Goal: Transaction & Acquisition: Purchase product/service

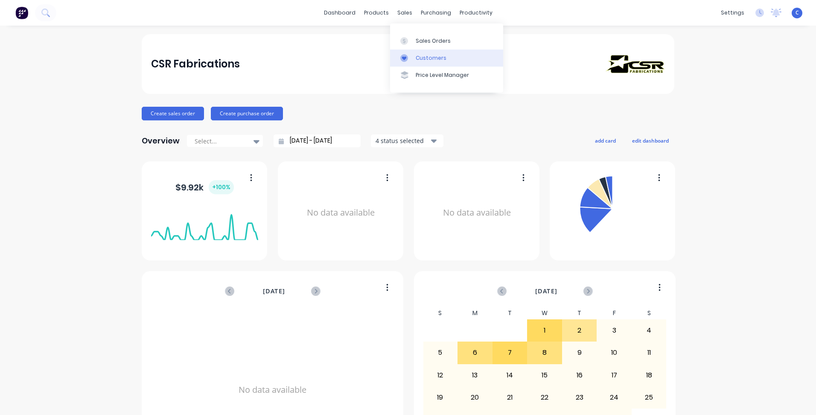
click at [434, 58] on div "Customers" at bounding box center [431, 58] width 31 height 8
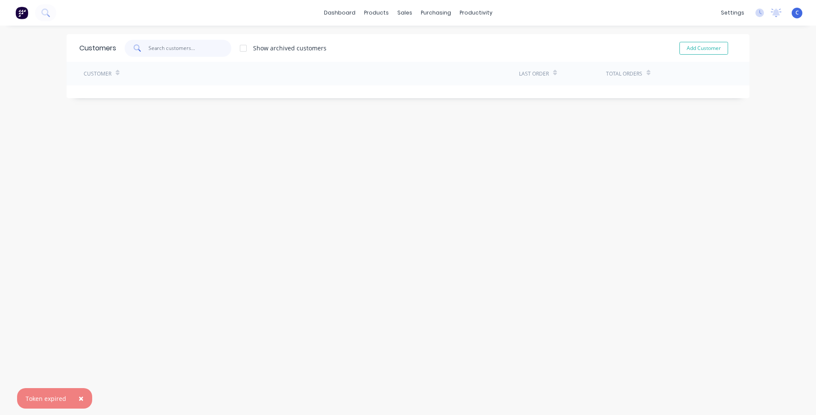
click at [171, 49] on input "text" at bounding box center [189, 48] width 83 height 17
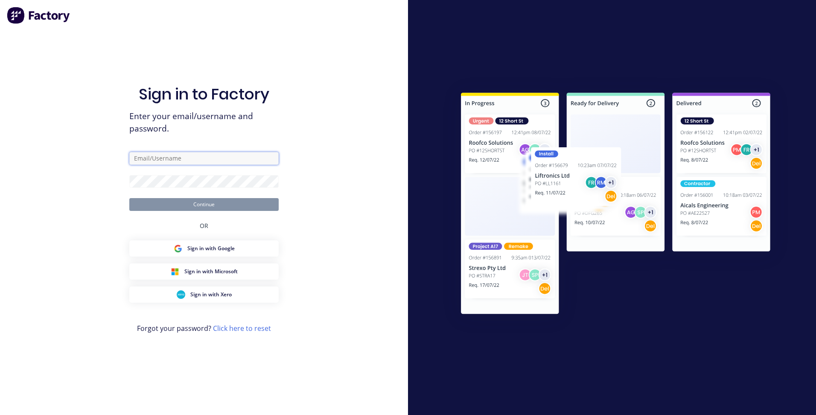
type input "[EMAIL_ADDRESS][DOMAIN_NAME]"
click at [211, 203] on button "Continue" at bounding box center [203, 204] width 149 height 13
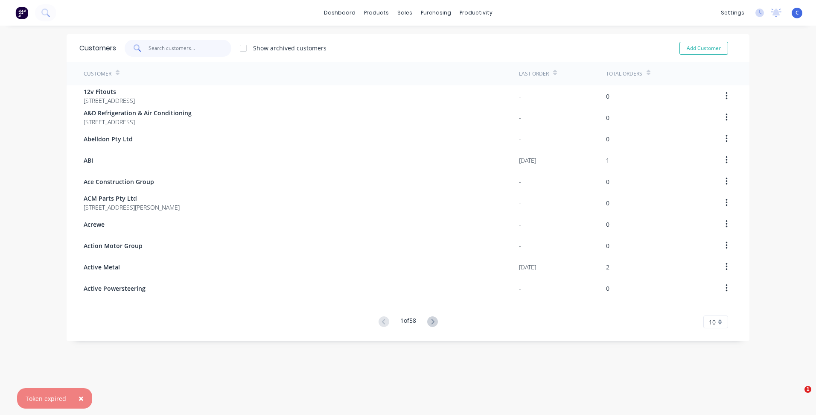
click at [176, 52] on input "text" at bounding box center [189, 48] width 83 height 17
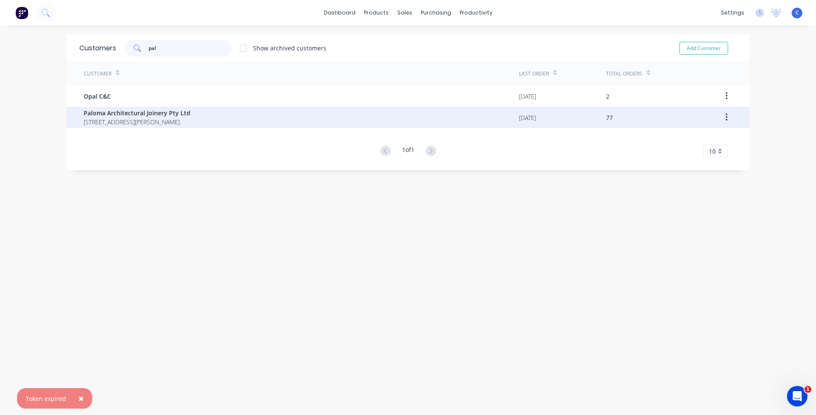
type input "pal"
click at [132, 119] on span "[STREET_ADDRESS][PERSON_NAME]" at bounding box center [137, 121] width 107 height 9
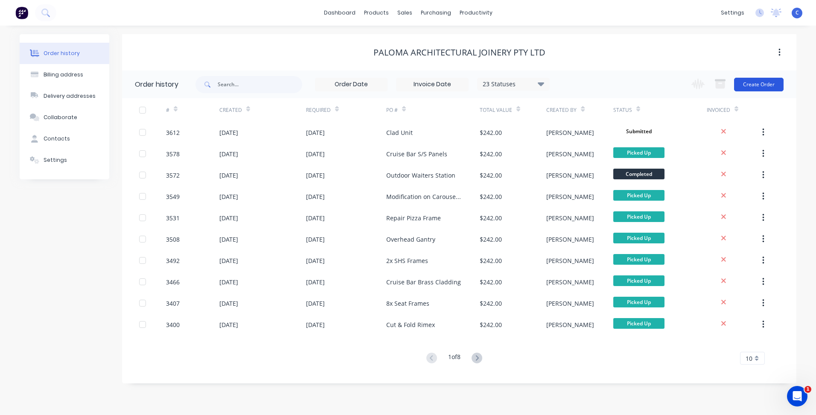
click at [763, 86] on button "Create Order" at bounding box center [758, 85] width 49 height 14
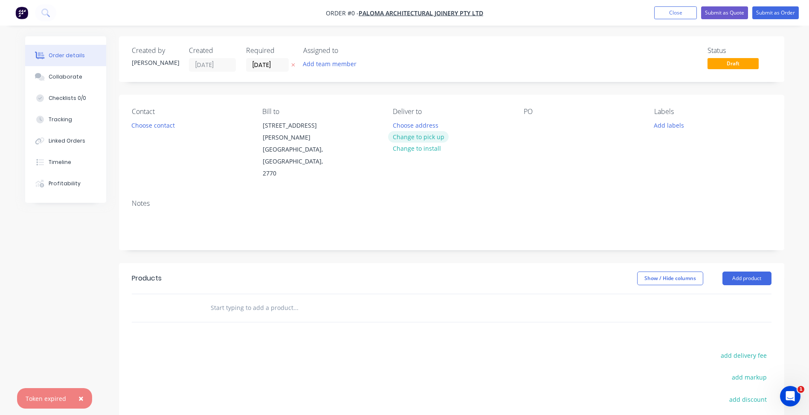
click at [419, 136] on button "Change to pick up" at bounding box center [418, 137] width 61 height 12
click at [531, 122] on div at bounding box center [531, 125] width 14 height 12
paste div
click at [673, 126] on button "Add labels" at bounding box center [669, 125] width 39 height 12
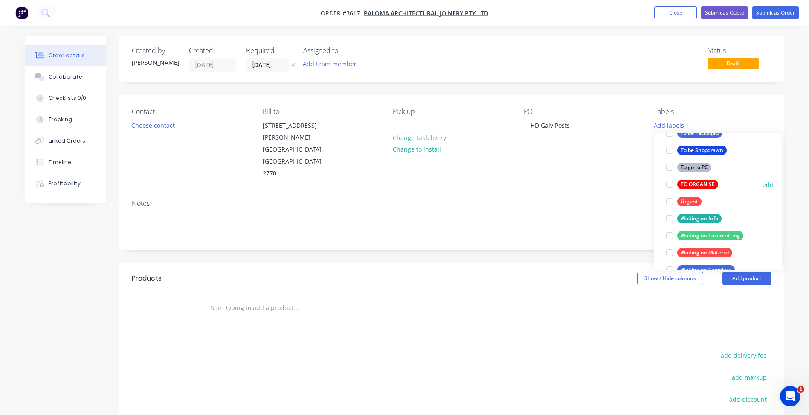
click at [700, 181] on div "TO ORGANISE" at bounding box center [698, 184] width 41 height 9
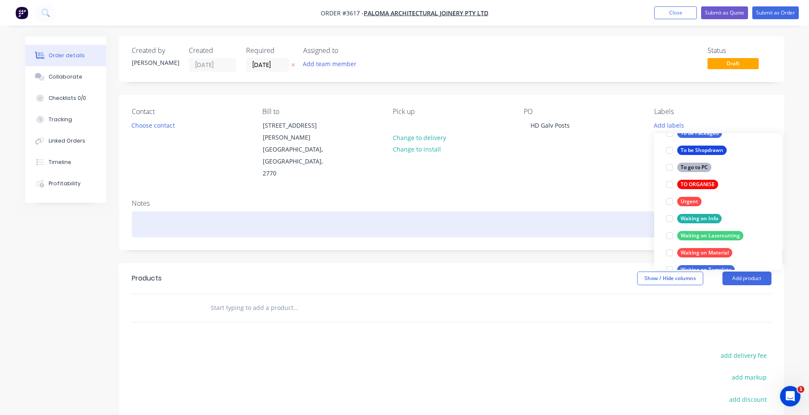
scroll to position [17, 0]
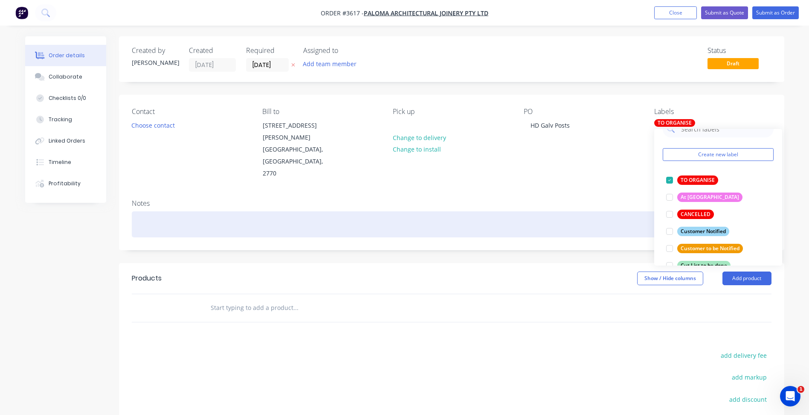
click at [582, 211] on div at bounding box center [452, 224] width 640 height 26
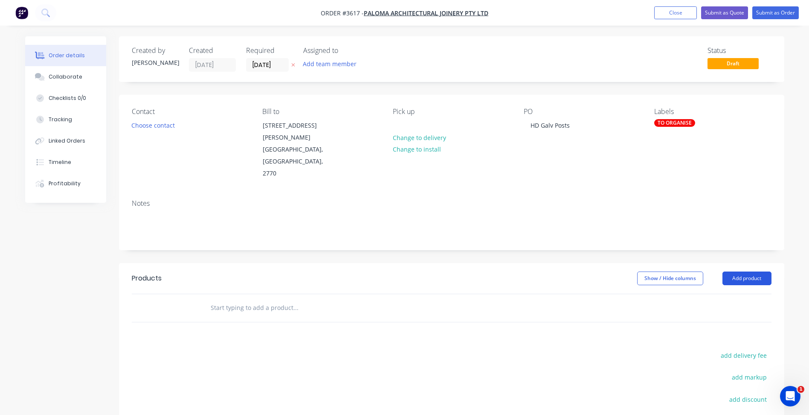
drag, startPoint x: 745, startPoint y: 249, endPoint x: 742, endPoint y: 256, distance: 8.0
click at [746, 271] on button "Add product" at bounding box center [747, 278] width 49 height 14
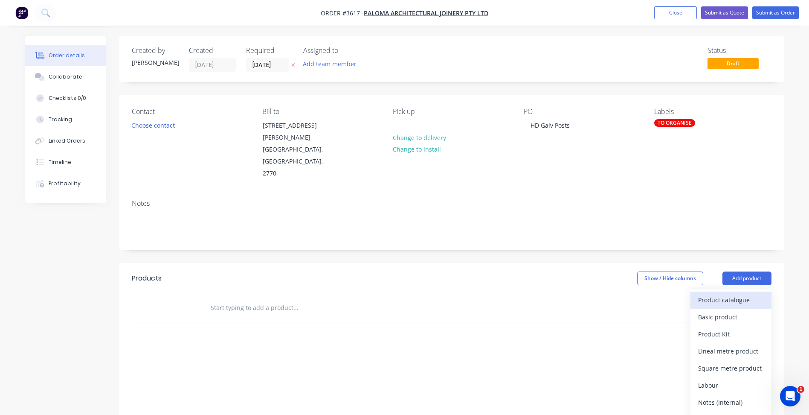
click at [721, 294] on div "Product catalogue" at bounding box center [732, 300] width 66 height 12
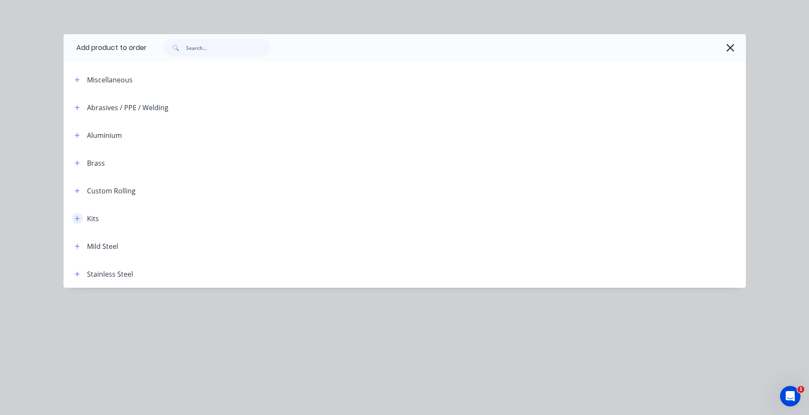
click at [79, 220] on icon "button" at bounding box center [77, 218] width 5 height 6
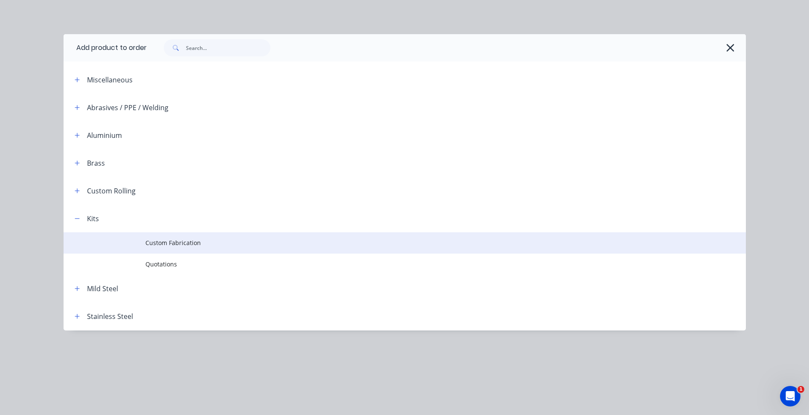
click at [225, 247] on span "Custom Fabrication" at bounding box center [386, 242] width 480 height 9
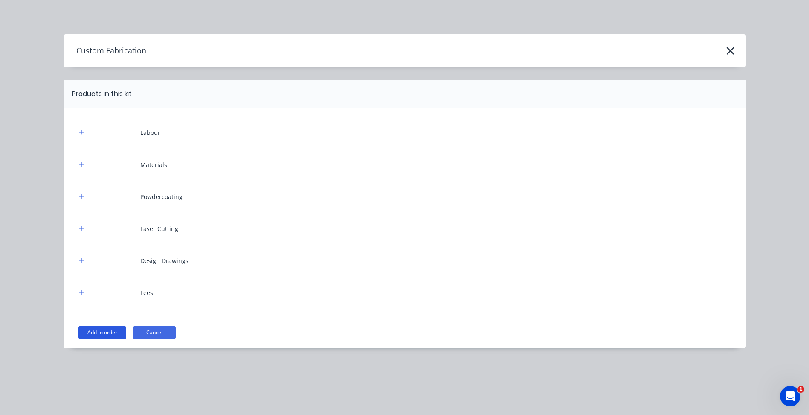
click at [116, 333] on button "Add to order" at bounding box center [103, 333] width 48 height 14
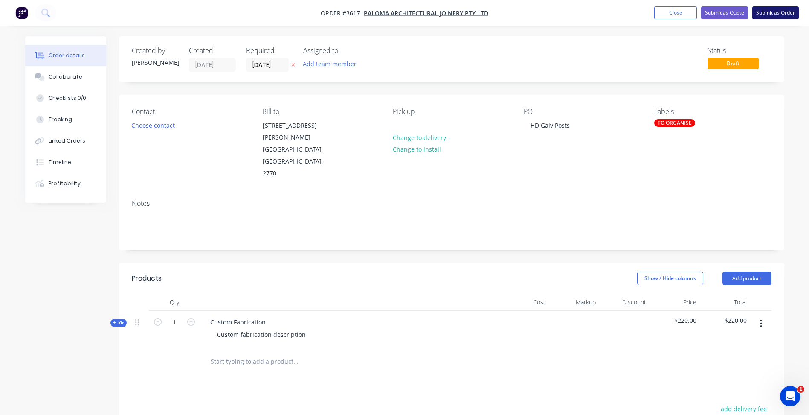
click at [762, 12] on button "Submit as Order" at bounding box center [776, 12] width 47 height 13
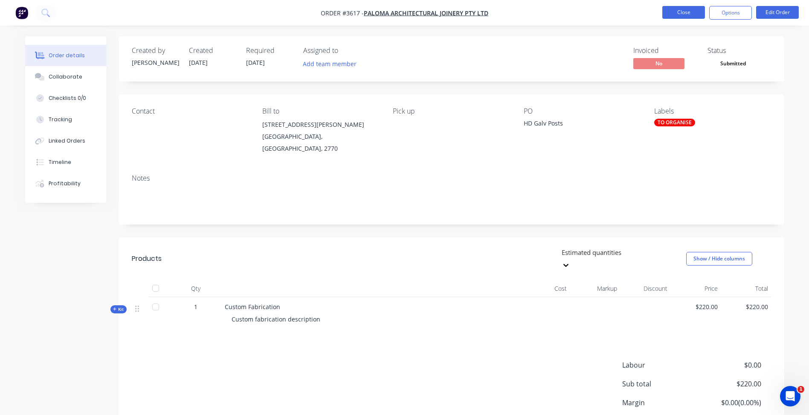
click at [686, 16] on button "Close" at bounding box center [684, 12] width 43 height 13
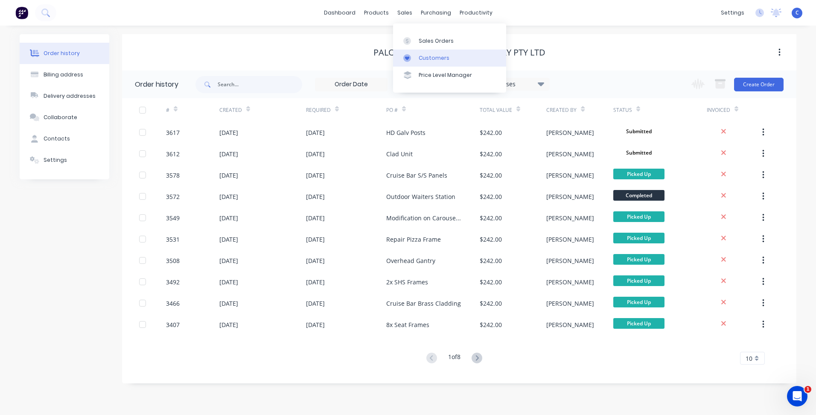
click at [423, 56] on div "Customers" at bounding box center [434, 58] width 31 height 8
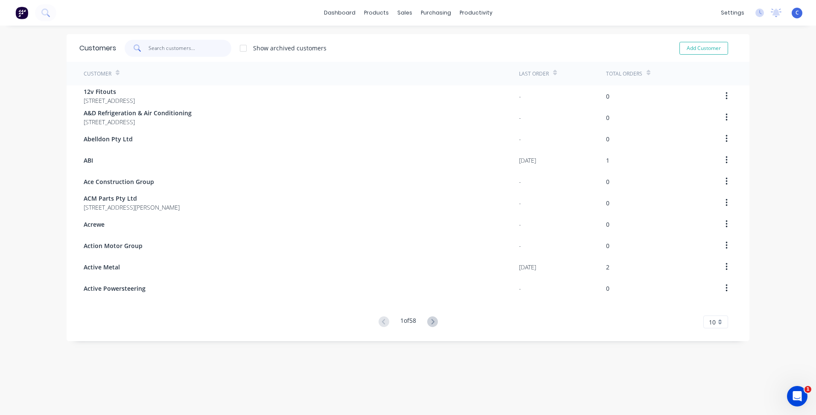
click at [180, 46] on input "text" at bounding box center [189, 48] width 83 height 17
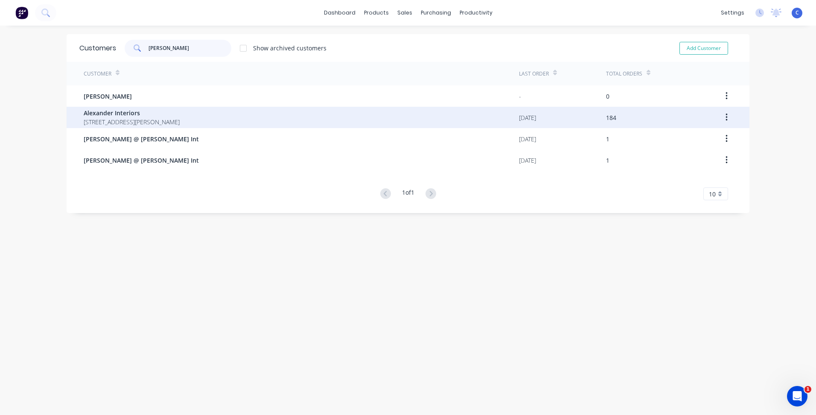
type input "[PERSON_NAME]"
click at [159, 122] on span "[STREET_ADDRESS][PERSON_NAME]" at bounding box center [132, 121] width 96 height 9
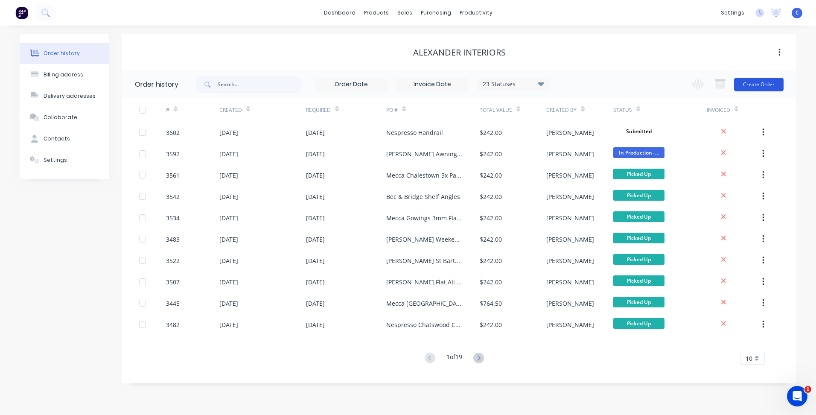
click at [773, 84] on button "Create Order" at bounding box center [758, 85] width 49 height 14
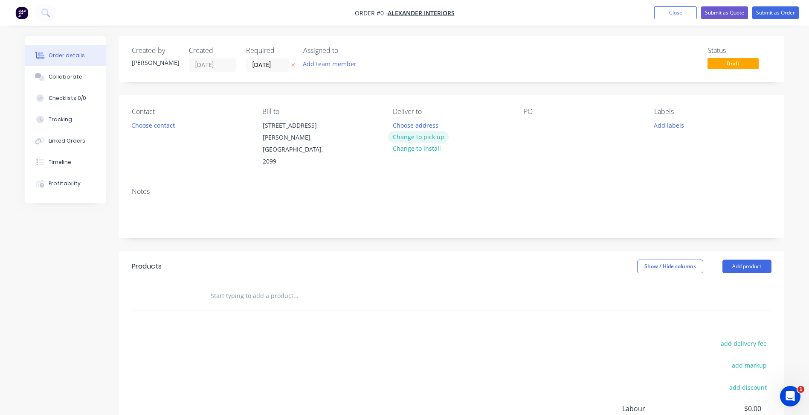
click at [421, 137] on button "Change to pick up" at bounding box center [418, 137] width 61 height 12
click at [536, 124] on div at bounding box center [531, 125] width 14 height 12
paste div
click at [675, 126] on button "Add labels" at bounding box center [669, 125] width 39 height 12
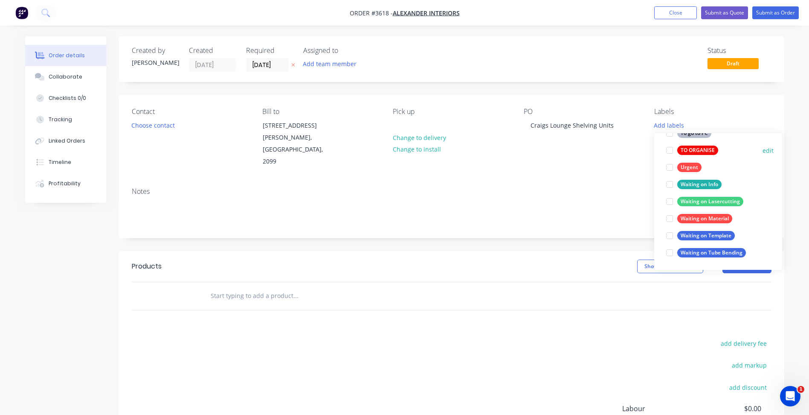
click at [700, 151] on div "TO ORGANISE" at bounding box center [698, 150] width 41 height 9
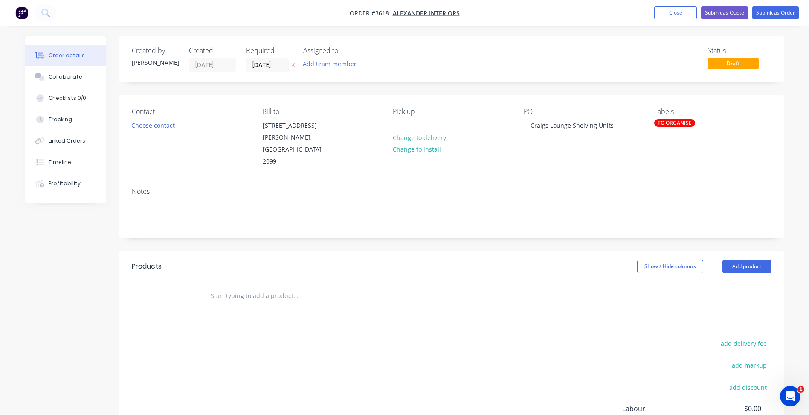
click at [607, 187] on div "Notes" at bounding box center [452, 191] width 640 height 8
click at [734, 259] on button "Add product" at bounding box center [747, 266] width 49 height 14
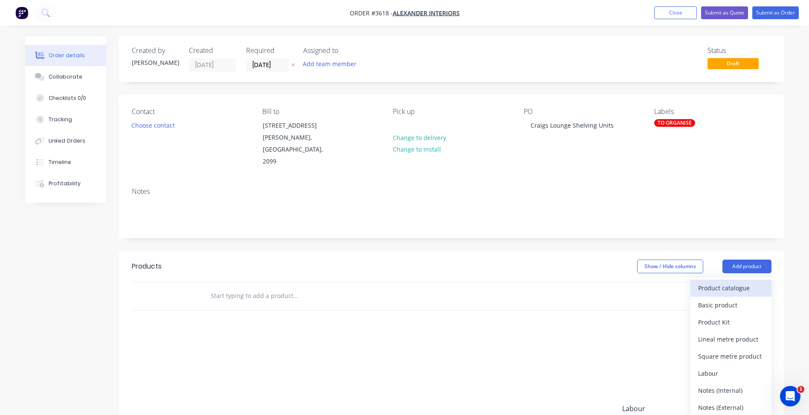
click at [729, 282] on div "Product catalogue" at bounding box center [732, 288] width 66 height 12
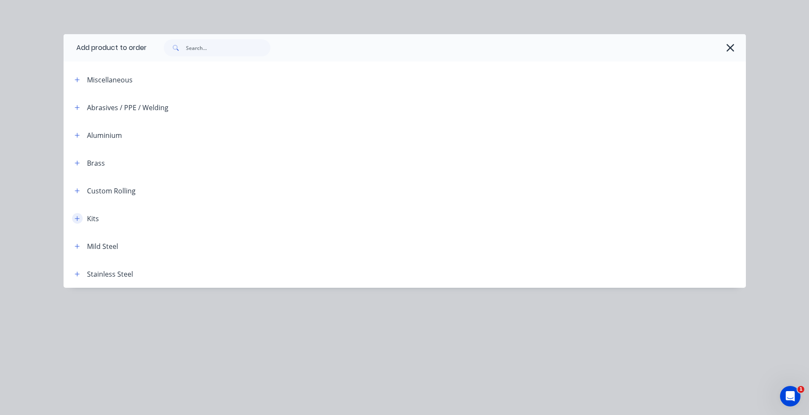
click at [75, 221] on icon "button" at bounding box center [77, 218] width 5 height 6
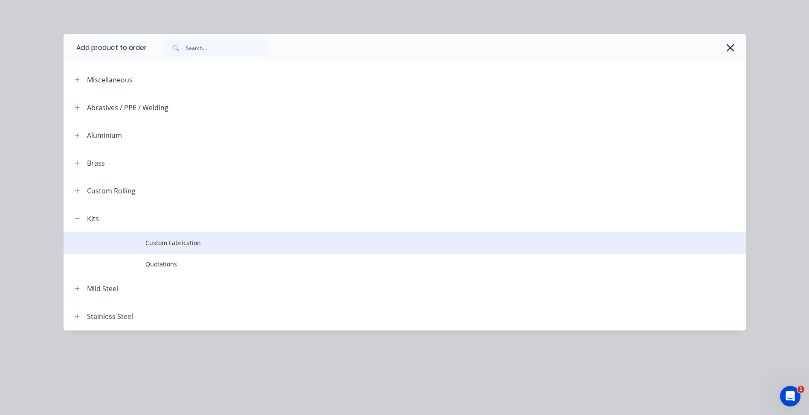
click at [201, 233] on td "Custom Fabrication" at bounding box center [446, 242] width 601 height 21
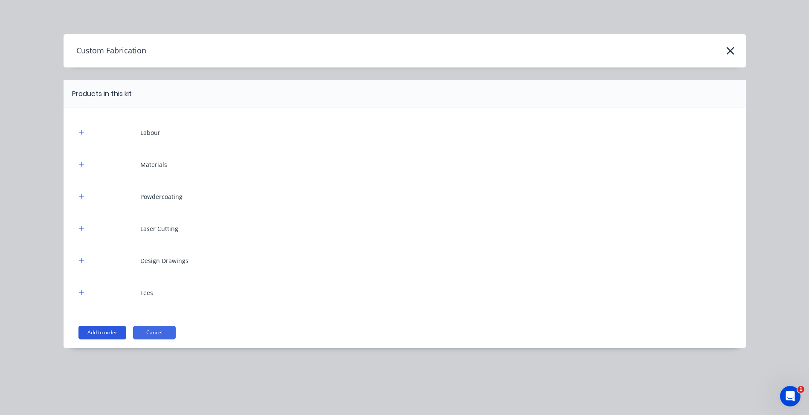
click at [101, 332] on button "Add to order" at bounding box center [103, 333] width 48 height 14
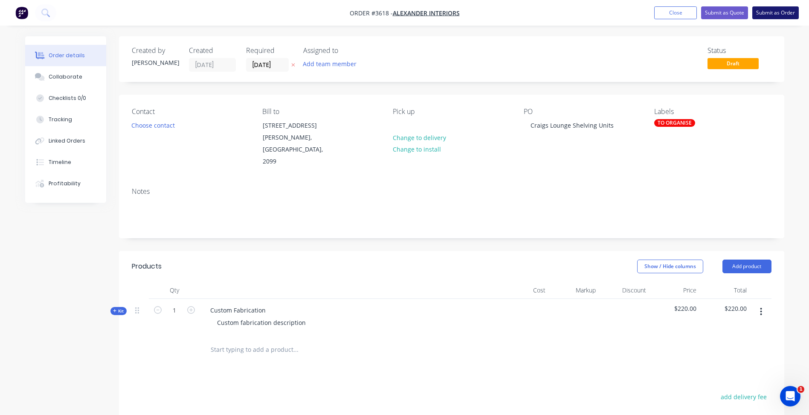
click at [775, 12] on button "Submit as Order" at bounding box center [776, 12] width 47 height 13
